Goal: Find specific page/section: Find specific page/section

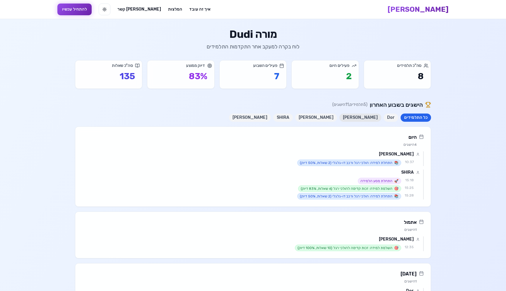
click at [358, 115] on button "Lia Feldman" at bounding box center [361, 117] width 42 height 8
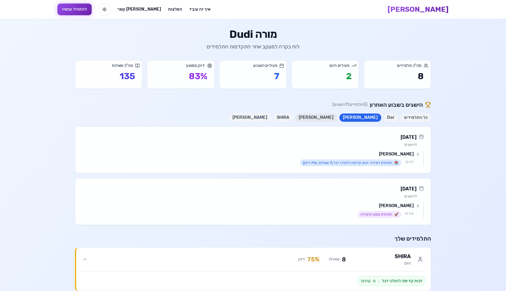
click at [328, 120] on button "Maya roz" at bounding box center [316, 117] width 42 height 8
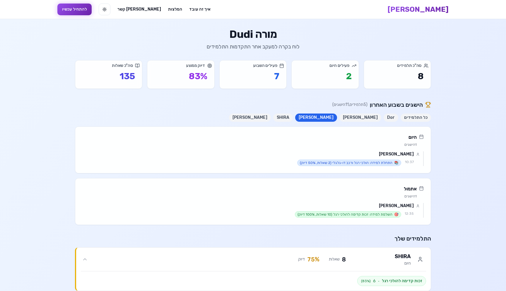
click at [349, 118] on div "כל התלמידים Dor Lia Feldman Maya roz SHIRA תמר" at bounding box center [253, 117] width 356 height 8
click at [360, 117] on button "Lia Feldman" at bounding box center [361, 117] width 42 height 8
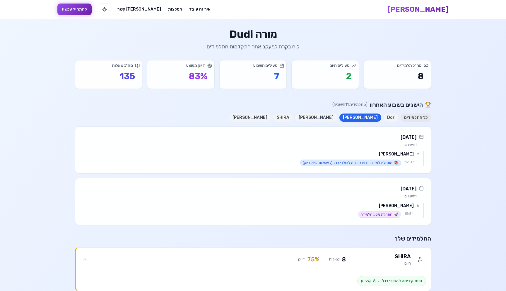
click at [409, 119] on button "כל התלמידים" at bounding box center [416, 117] width 30 height 8
